Goal: Information Seeking & Learning: Find specific page/section

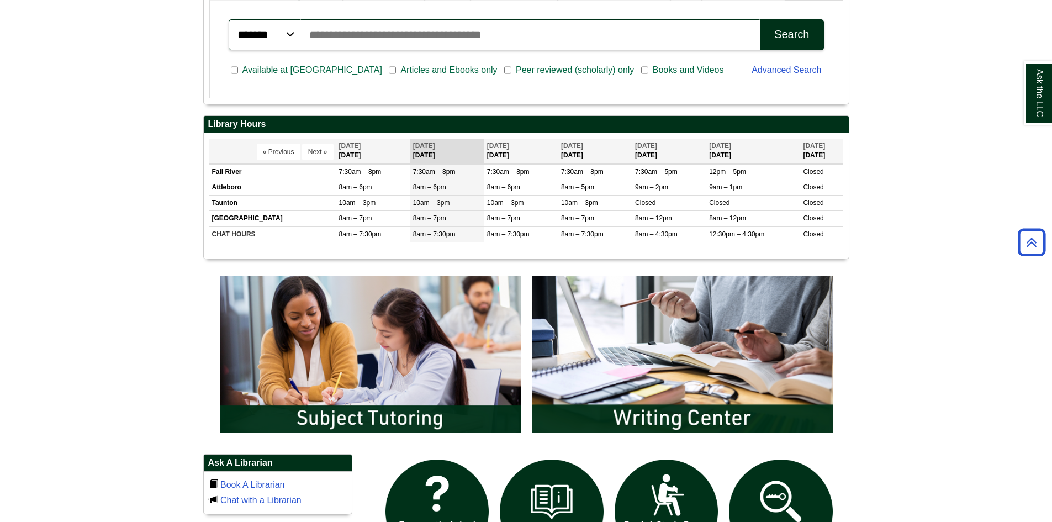
scroll to position [373, 0]
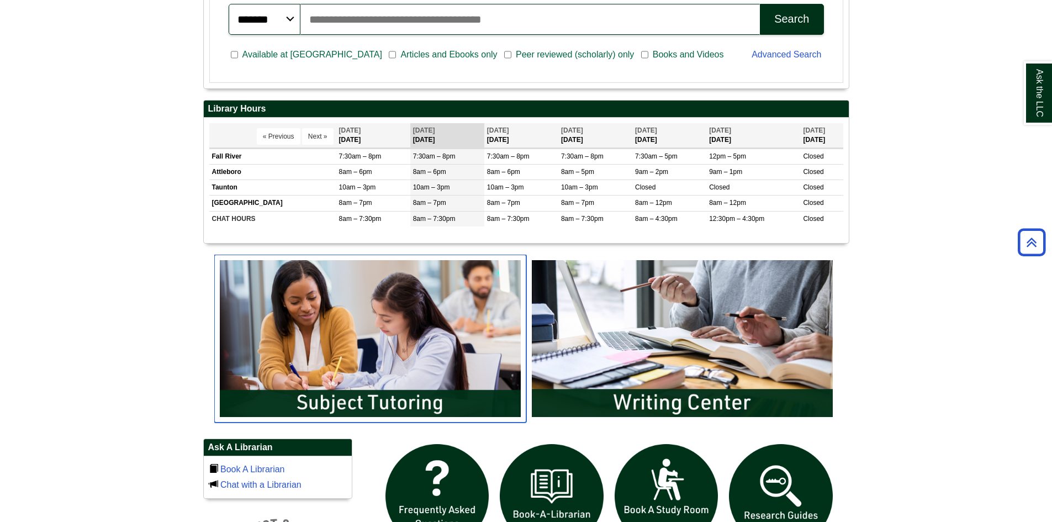
click at [359, 395] on img "slideshow" at bounding box center [370, 339] width 312 height 168
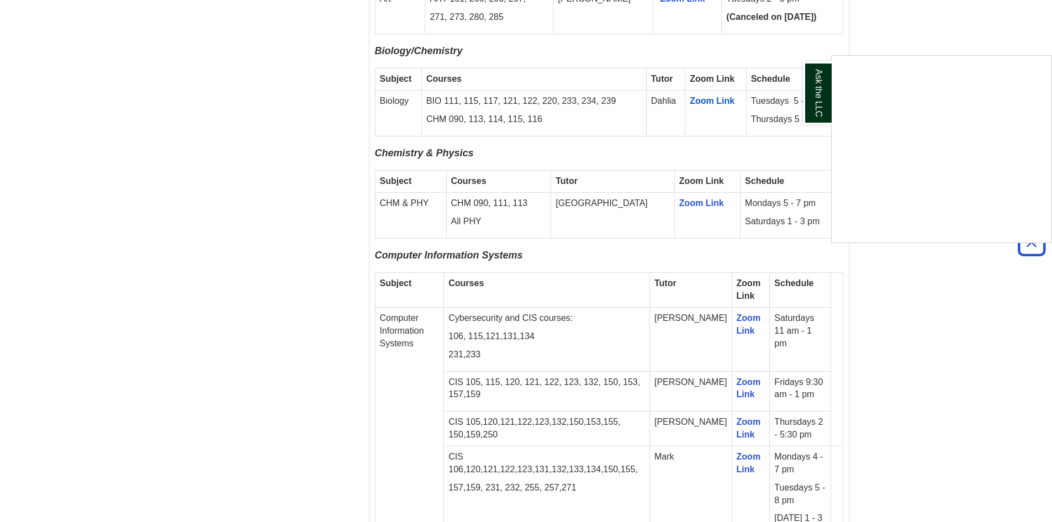
scroll to position [1331, 0]
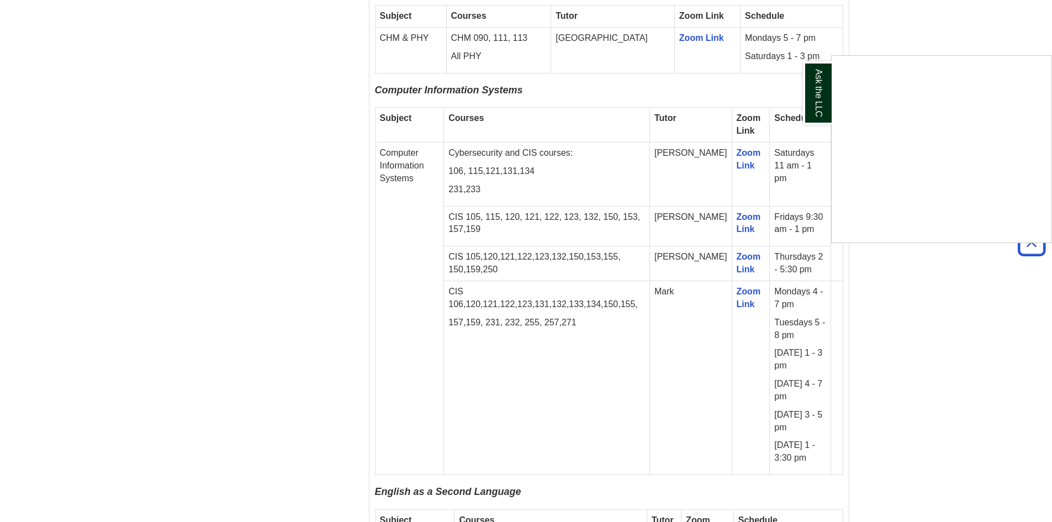
click at [377, 77] on div "Ask the LLC" at bounding box center [526, 261] width 1052 height 522
drag, startPoint x: 380, startPoint y: 77, endPoint x: 808, endPoint y: 430, distance: 554.1
click at [808, 430] on div "Fall 2025 Online Drop-In Schedule All remote drop-in tutoring is offered via Zo…" at bounding box center [609, 242] width 468 height 2016
copy div "omputer Information Systems Subject Courses Tutor Zoom Link Schedule Computer I…"
